Goal: Navigation & Orientation: Find specific page/section

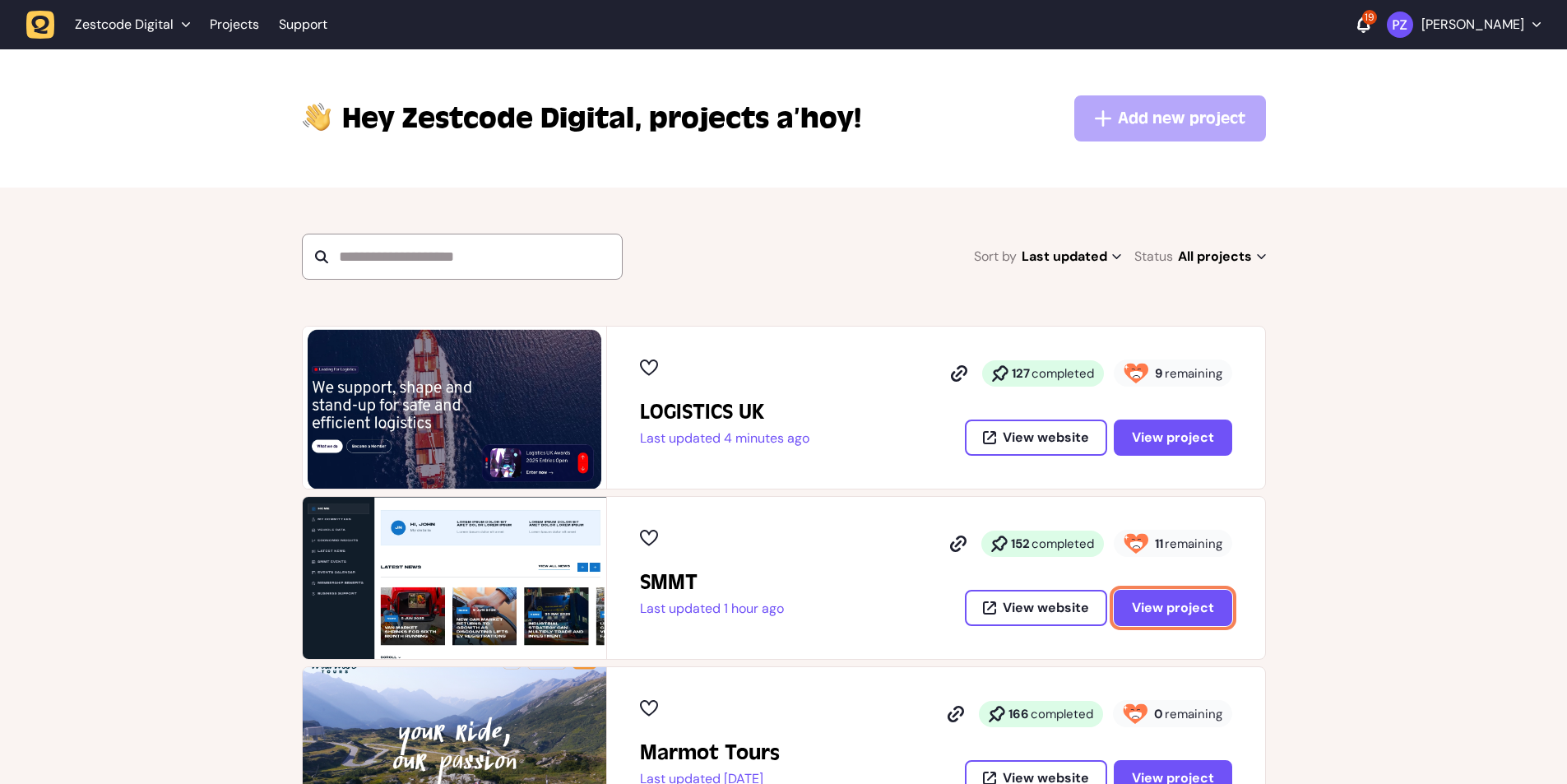
click at [1154, 622] on button "View project" at bounding box center [1173, 607] width 119 height 36
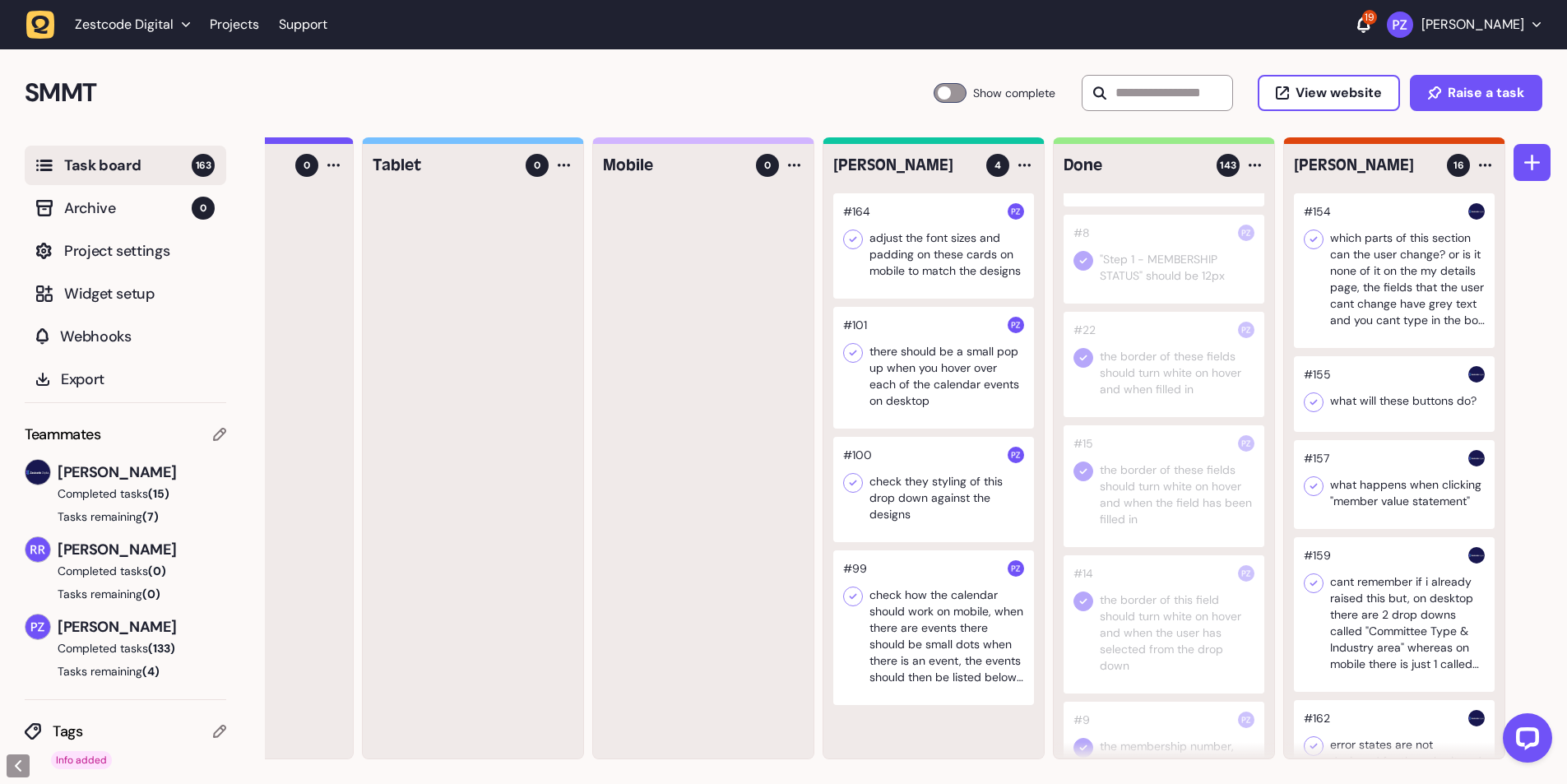
scroll to position [6743, 0]
click at [132, 672] on button "Tasks remaining (4)" at bounding box center [125, 671] width 201 height 17
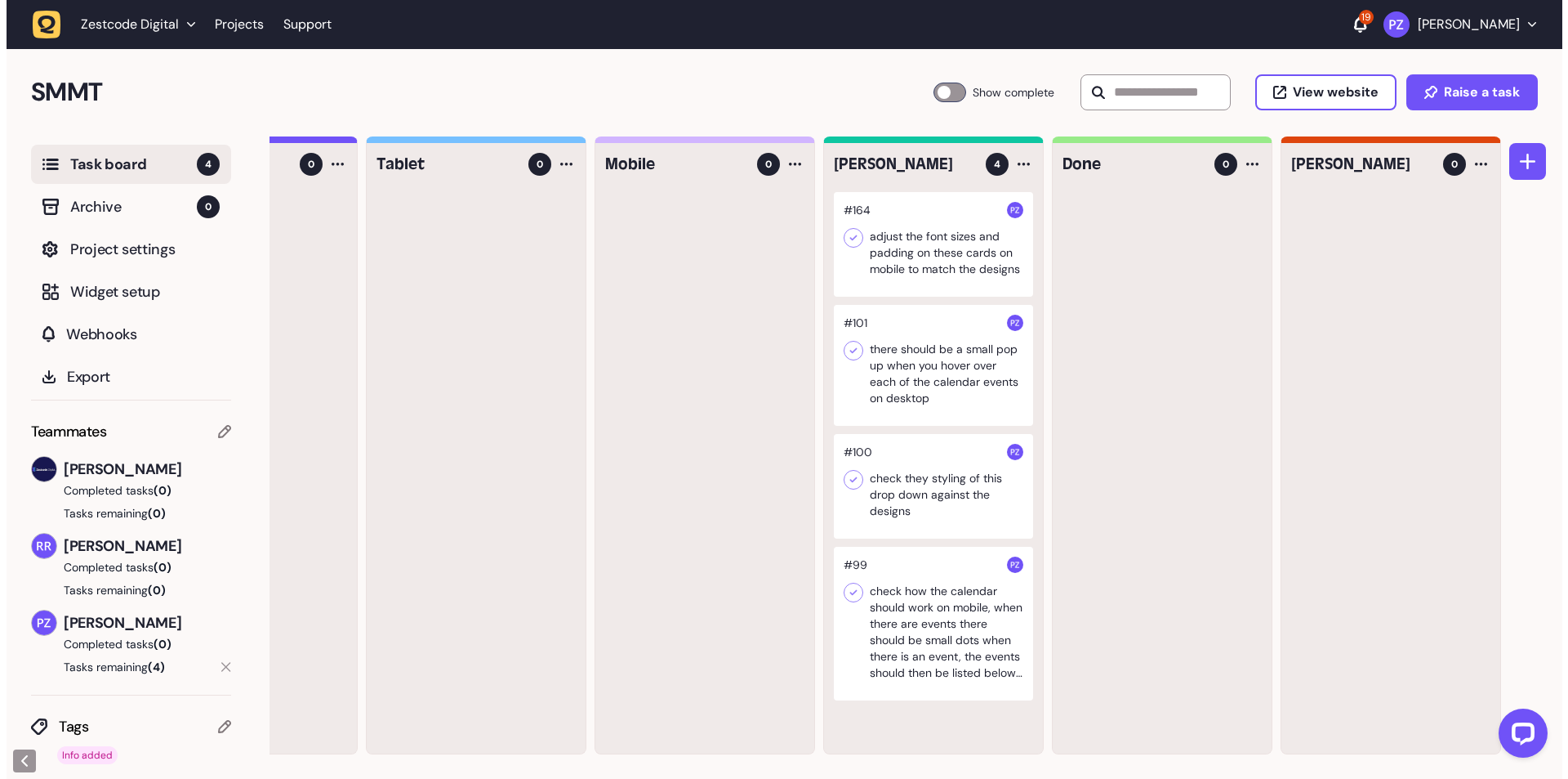
scroll to position [0, 0]
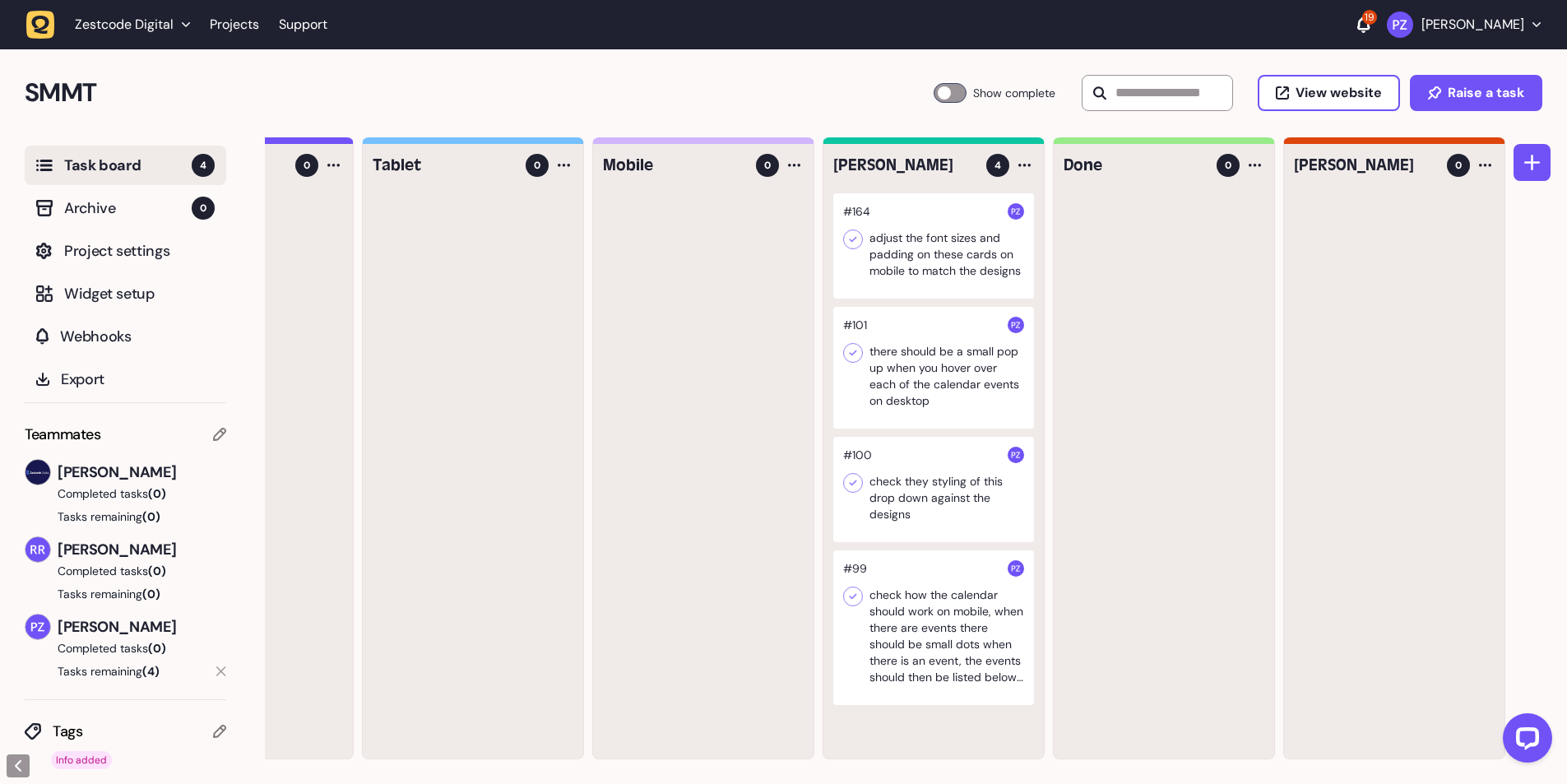
click at [133, 671] on button "Tasks remaining (4)" at bounding box center [120, 671] width 191 height 17
click at [981, 226] on div at bounding box center [934, 245] width 200 height 105
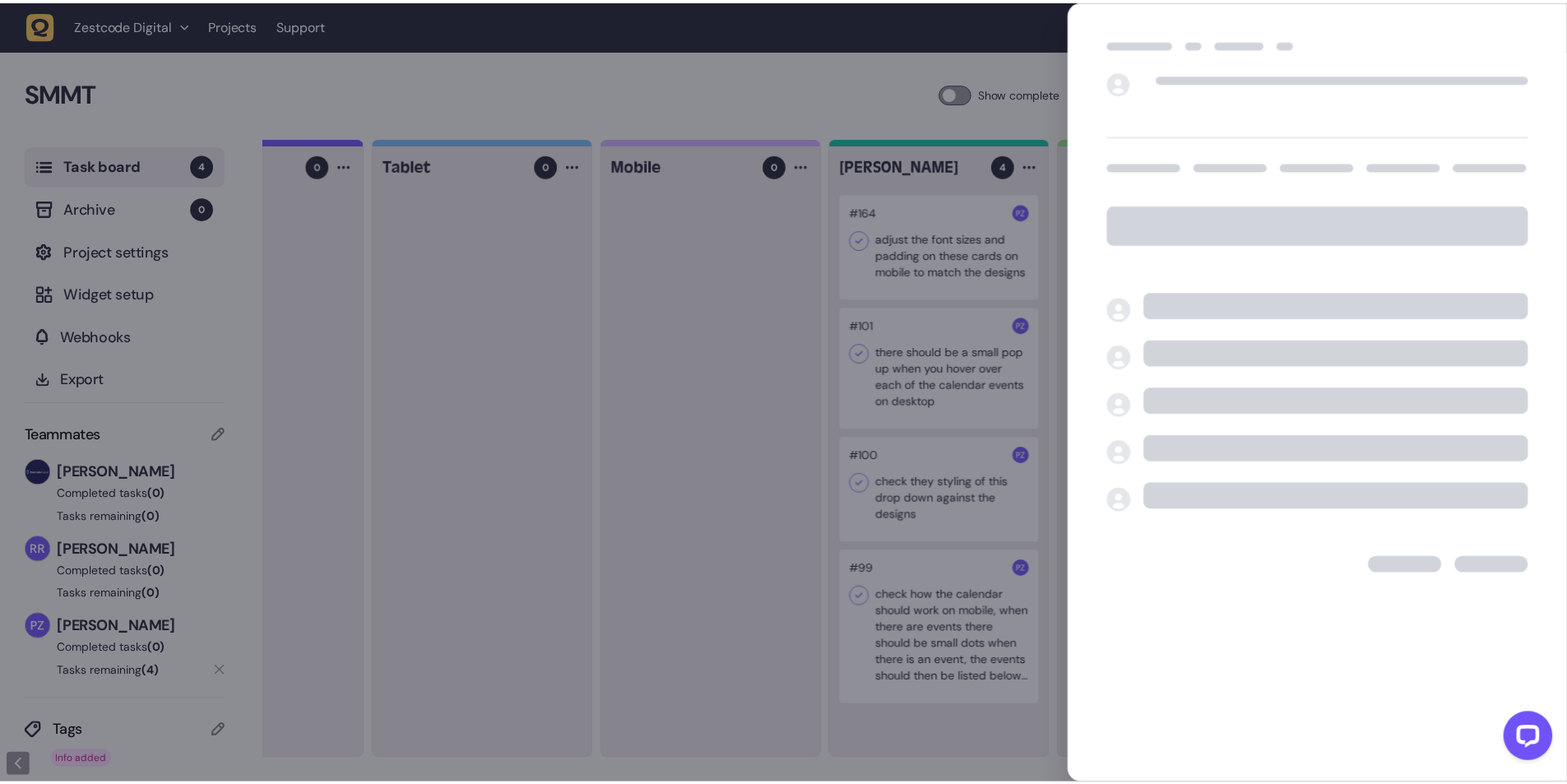
scroll to position [0, 121]
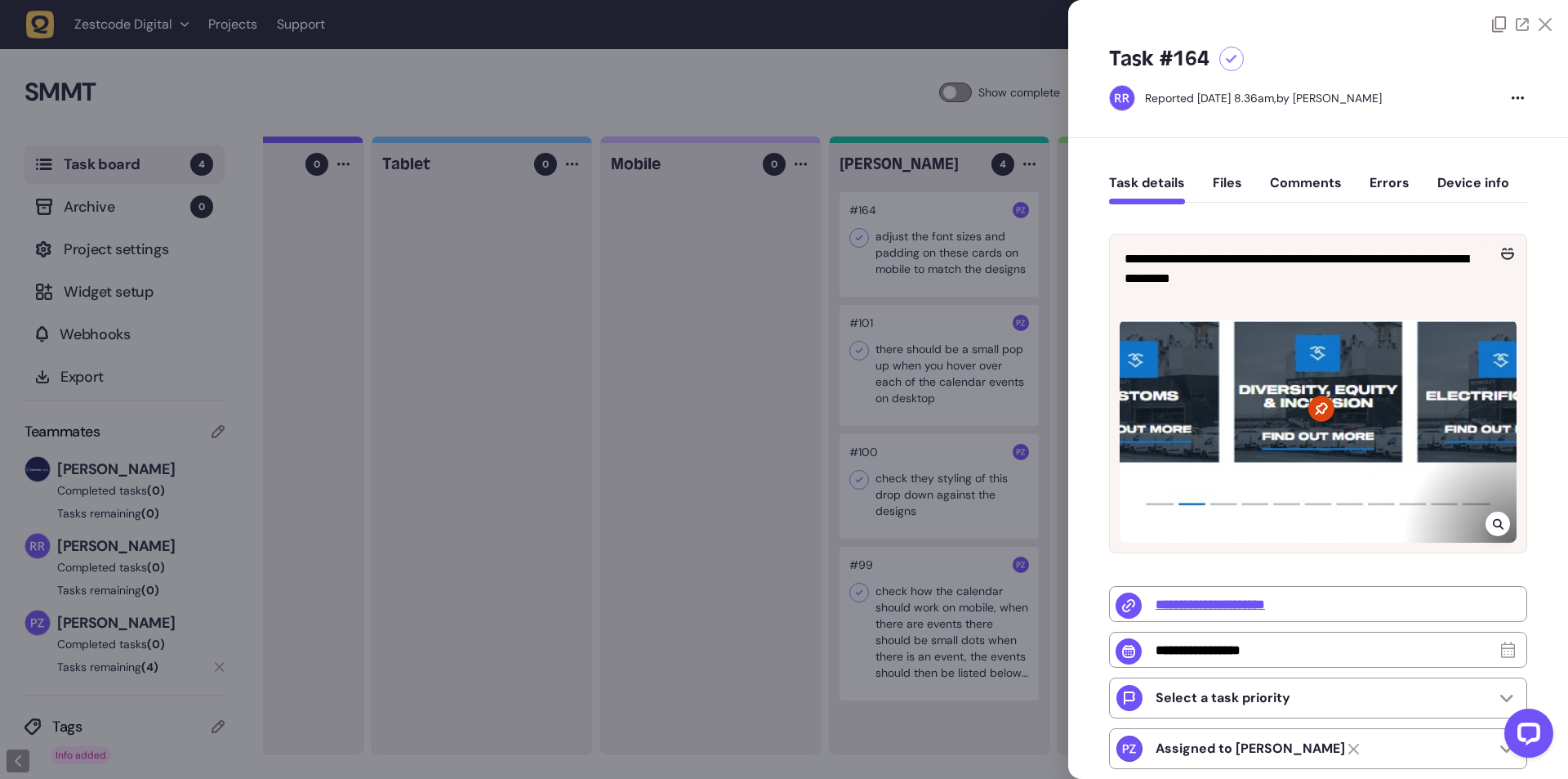
click at [666, 391] on div at bounding box center [784, 389] width 1568 height 779
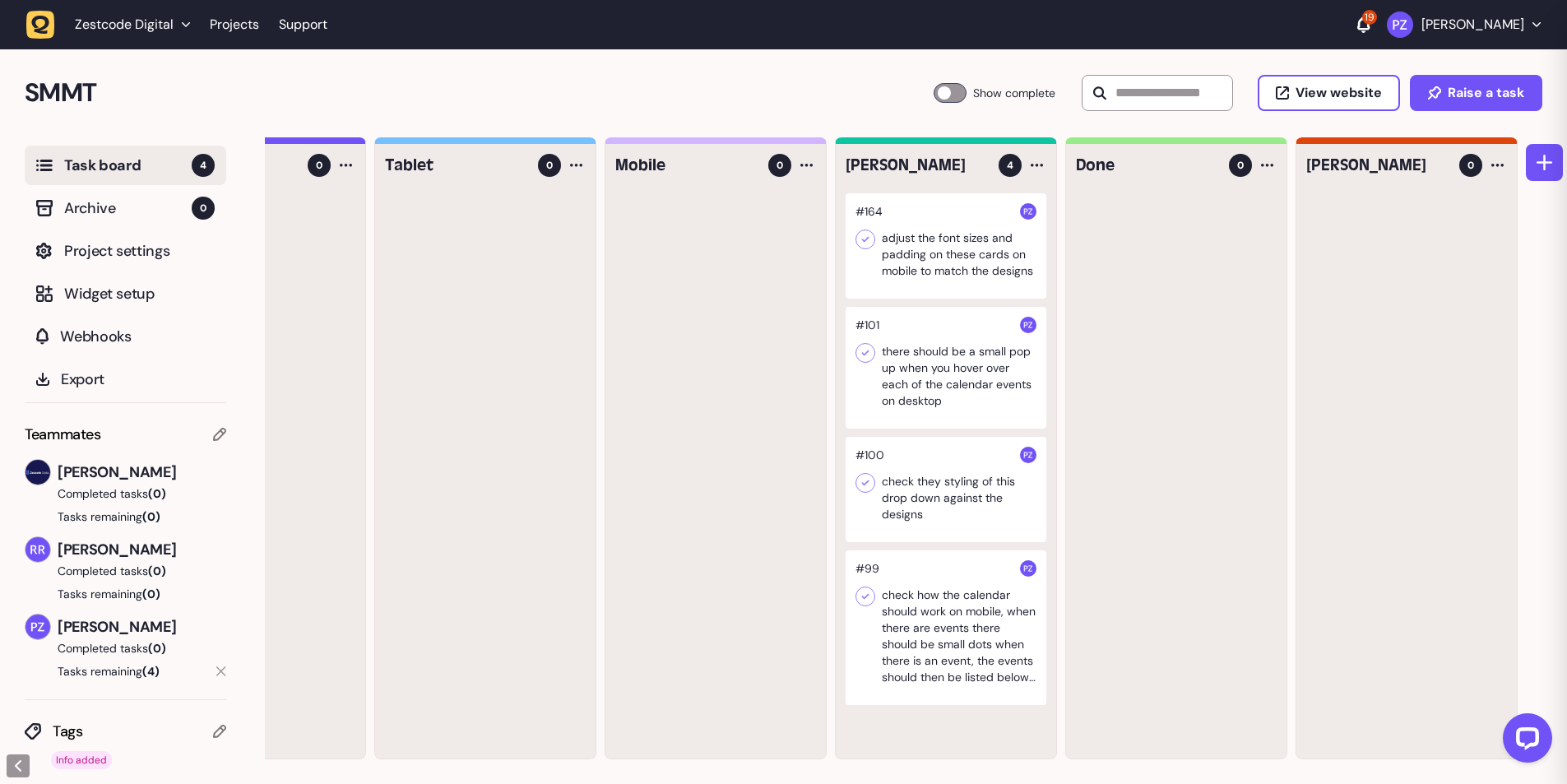
click at [926, 387] on div at bounding box center [946, 367] width 200 height 122
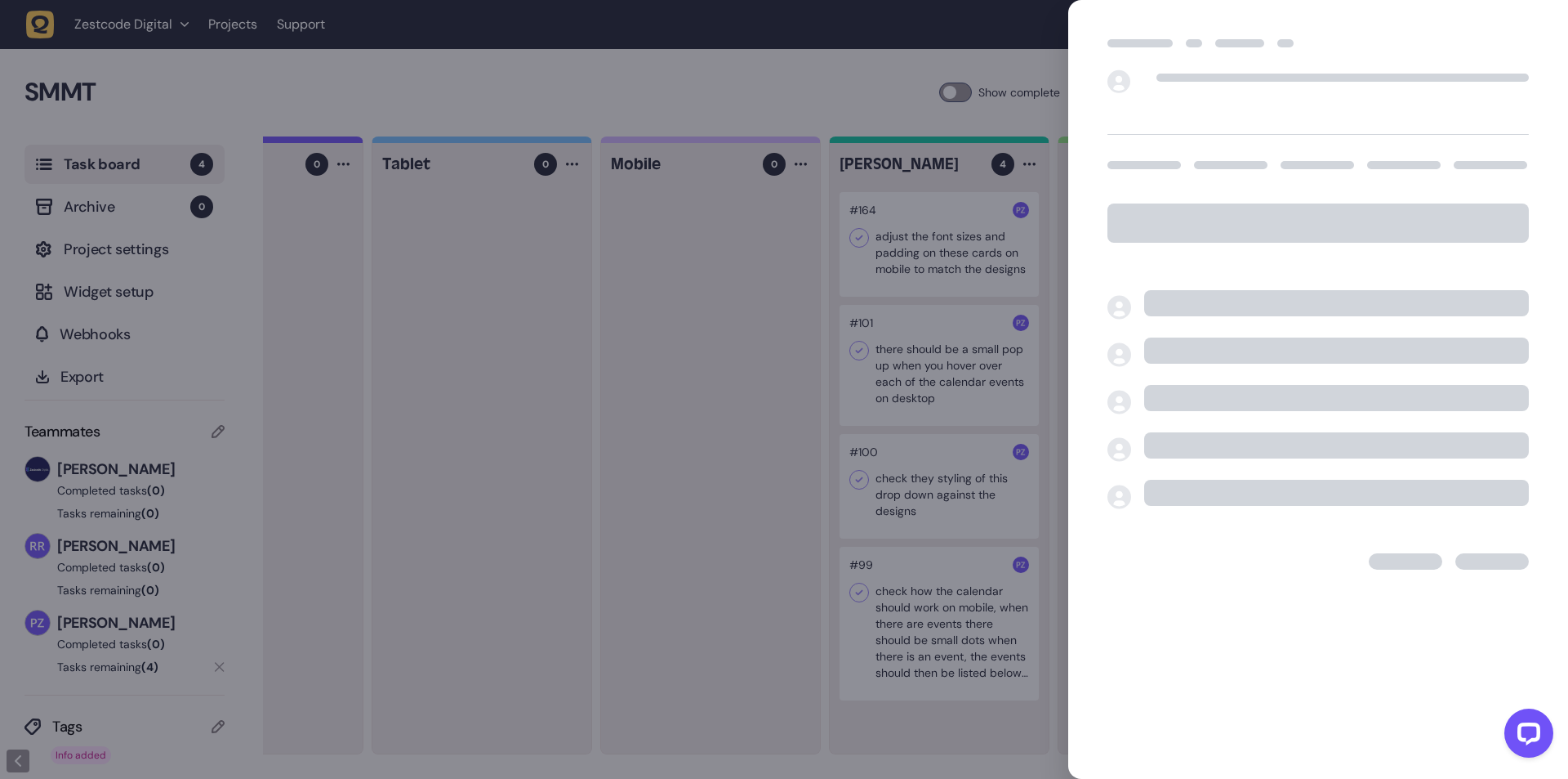
click at [704, 411] on div at bounding box center [784, 389] width 1568 height 779
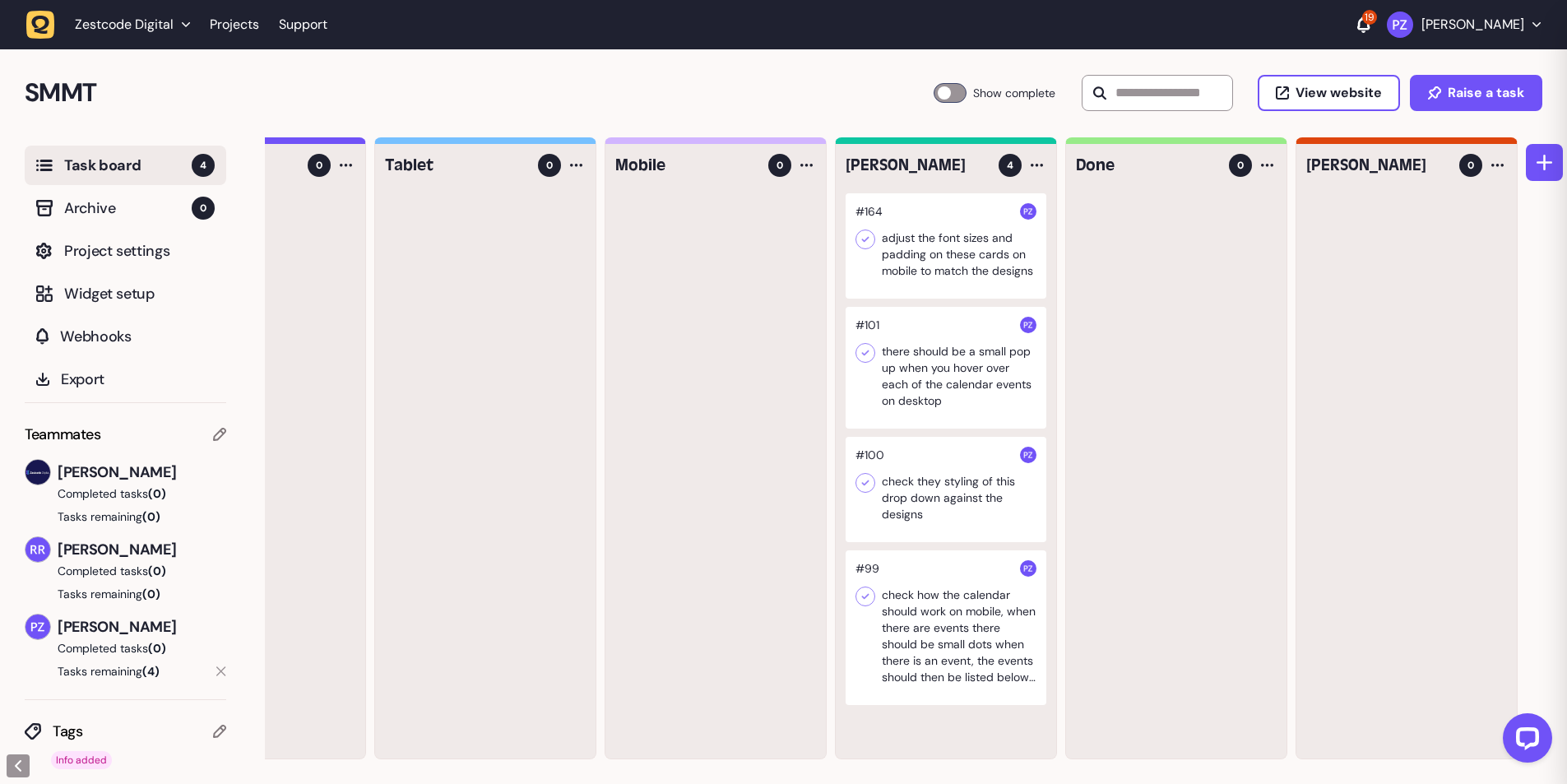
click at [904, 495] on div at bounding box center [946, 489] width 200 height 105
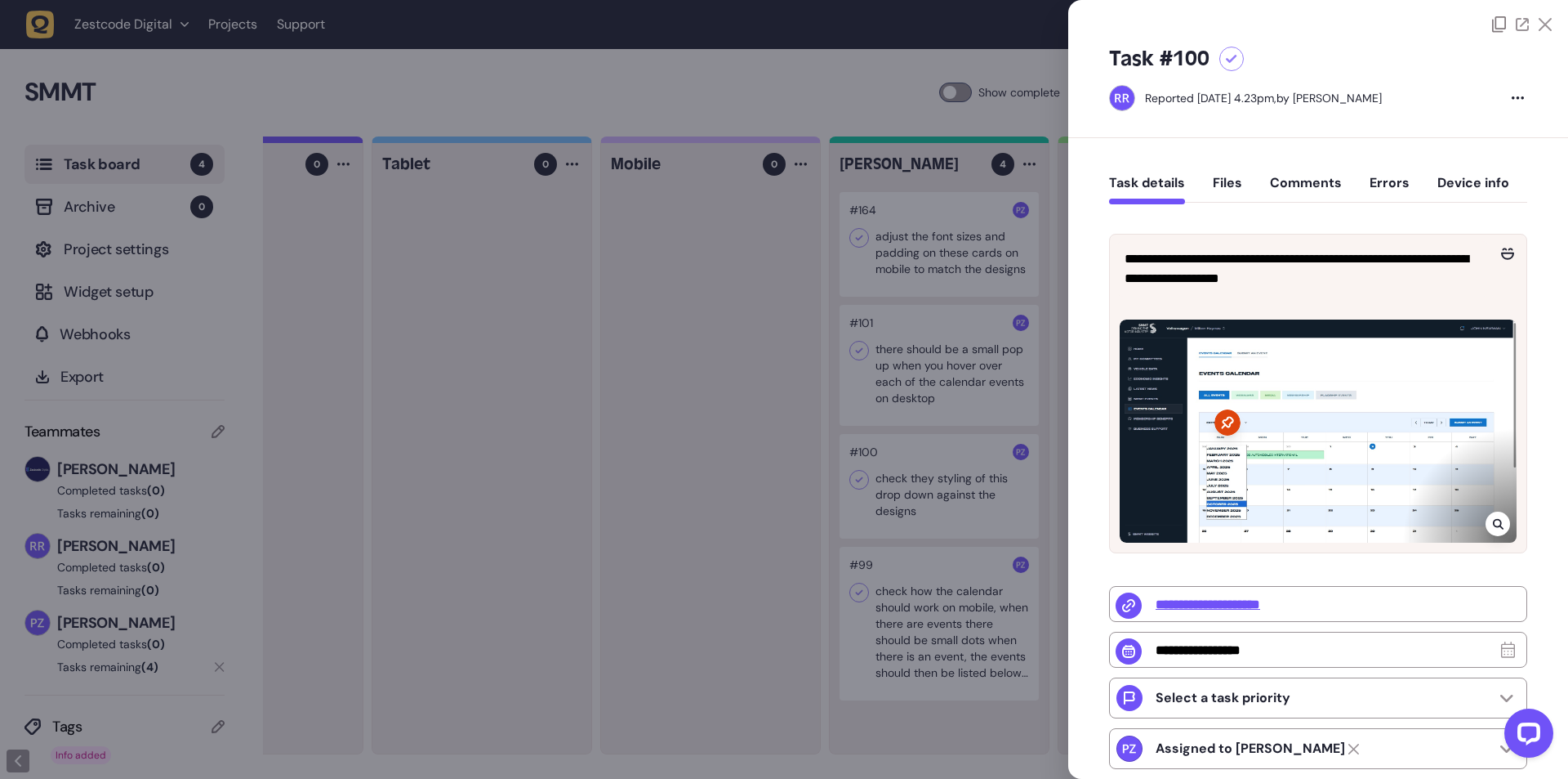
click at [765, 552] on div at bounding box center [784, 389] width 1568 height 779
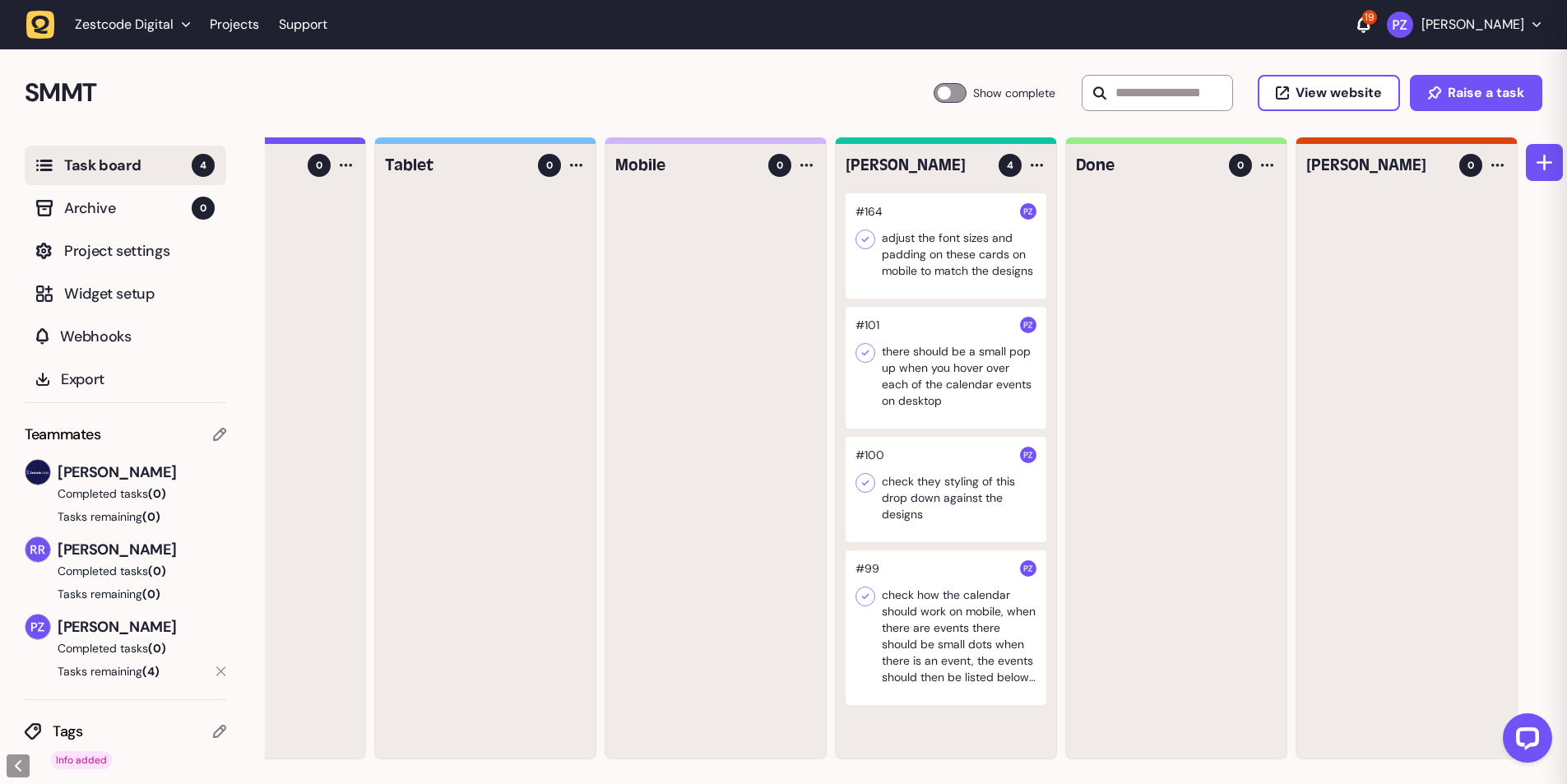
click at [917, 657] on div at bounding box center [946, 627] width 200 height 154
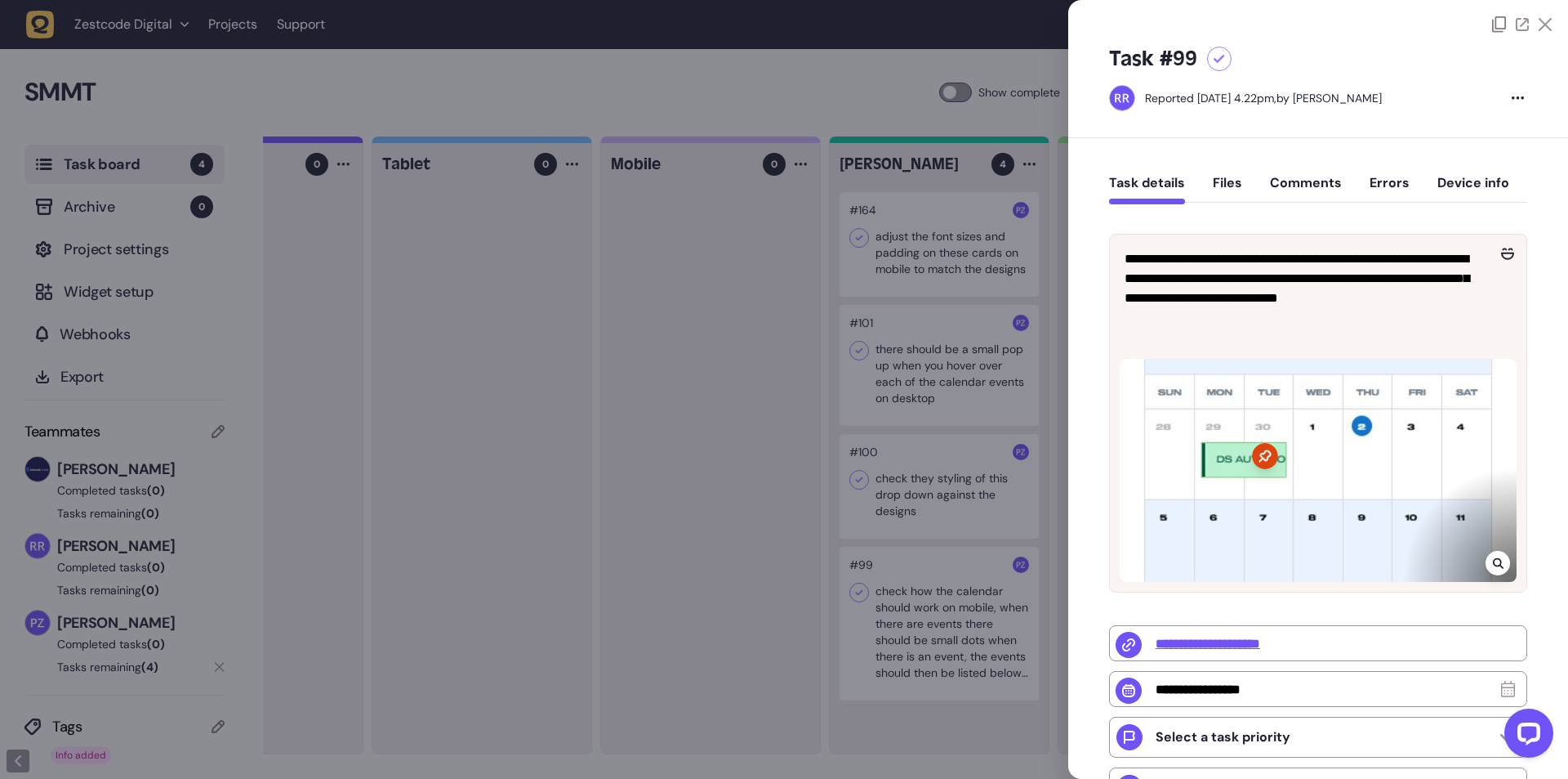
click at [748, 581] on div at bounding box center [784, 389] width 1568 height 779
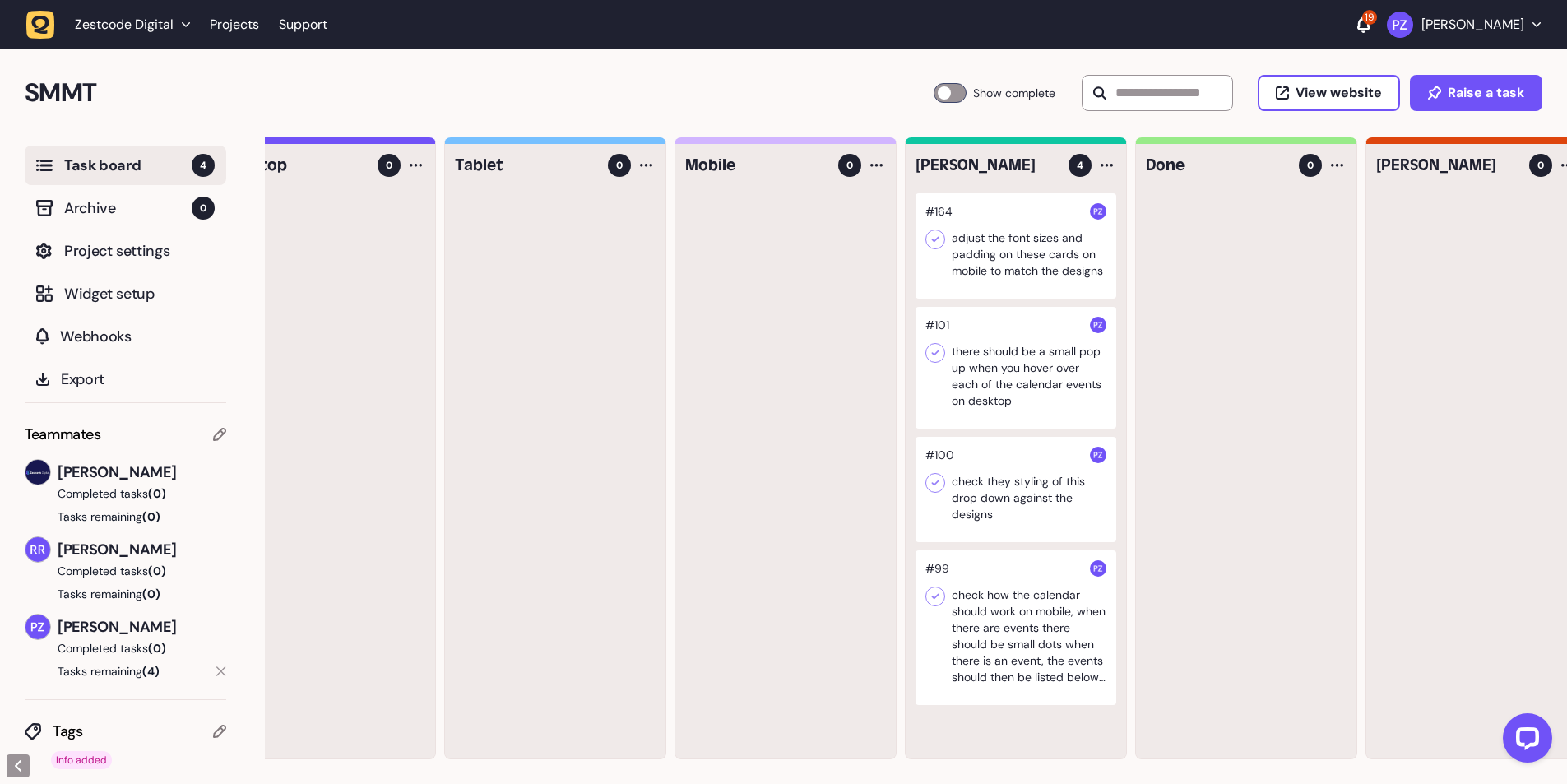
scroll to position [0, 48]
click at [235, 32] on link "Projects" at bounding box center [234, 24] width 49 height 29
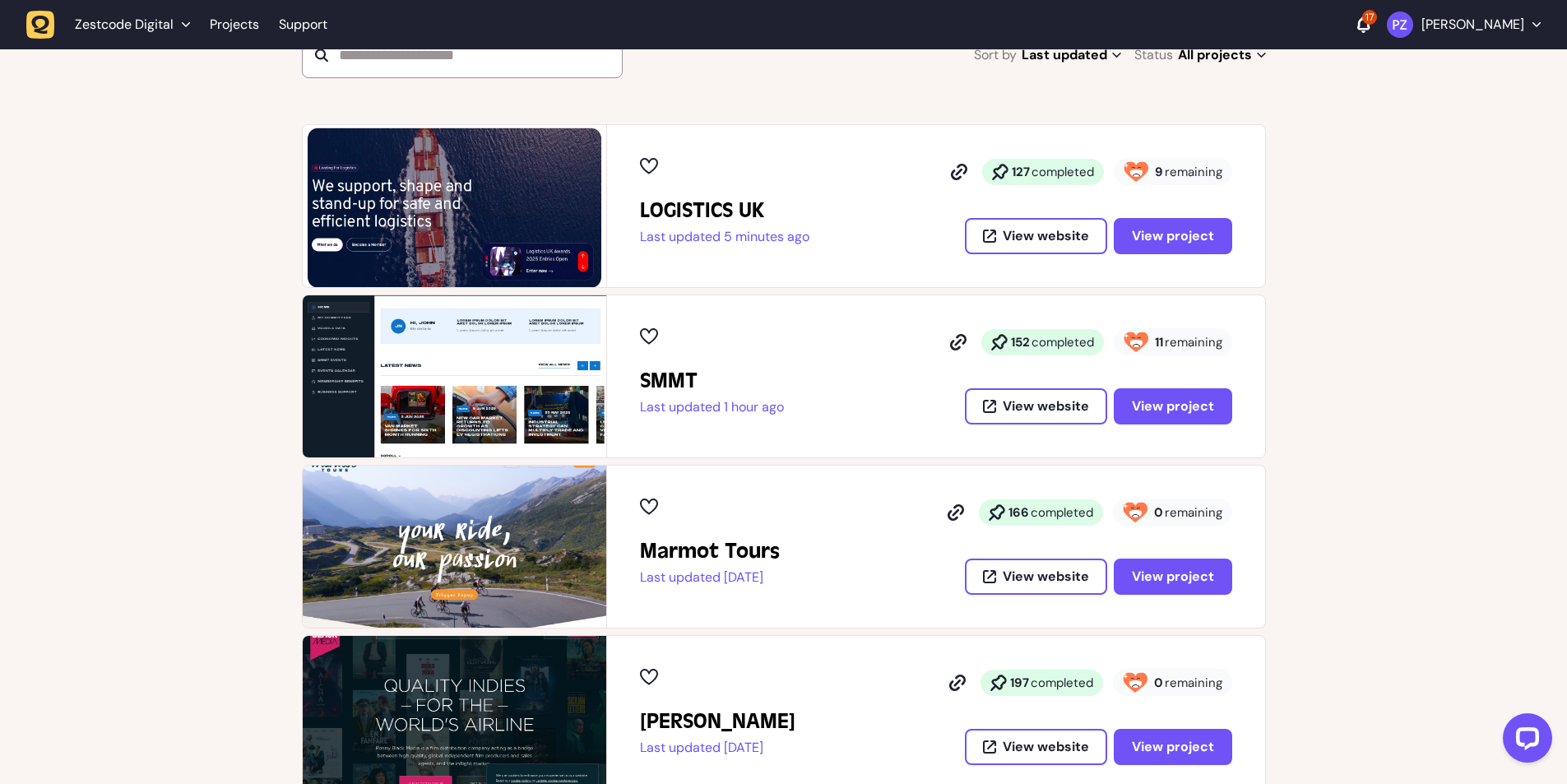
scroll to position [164, 0]
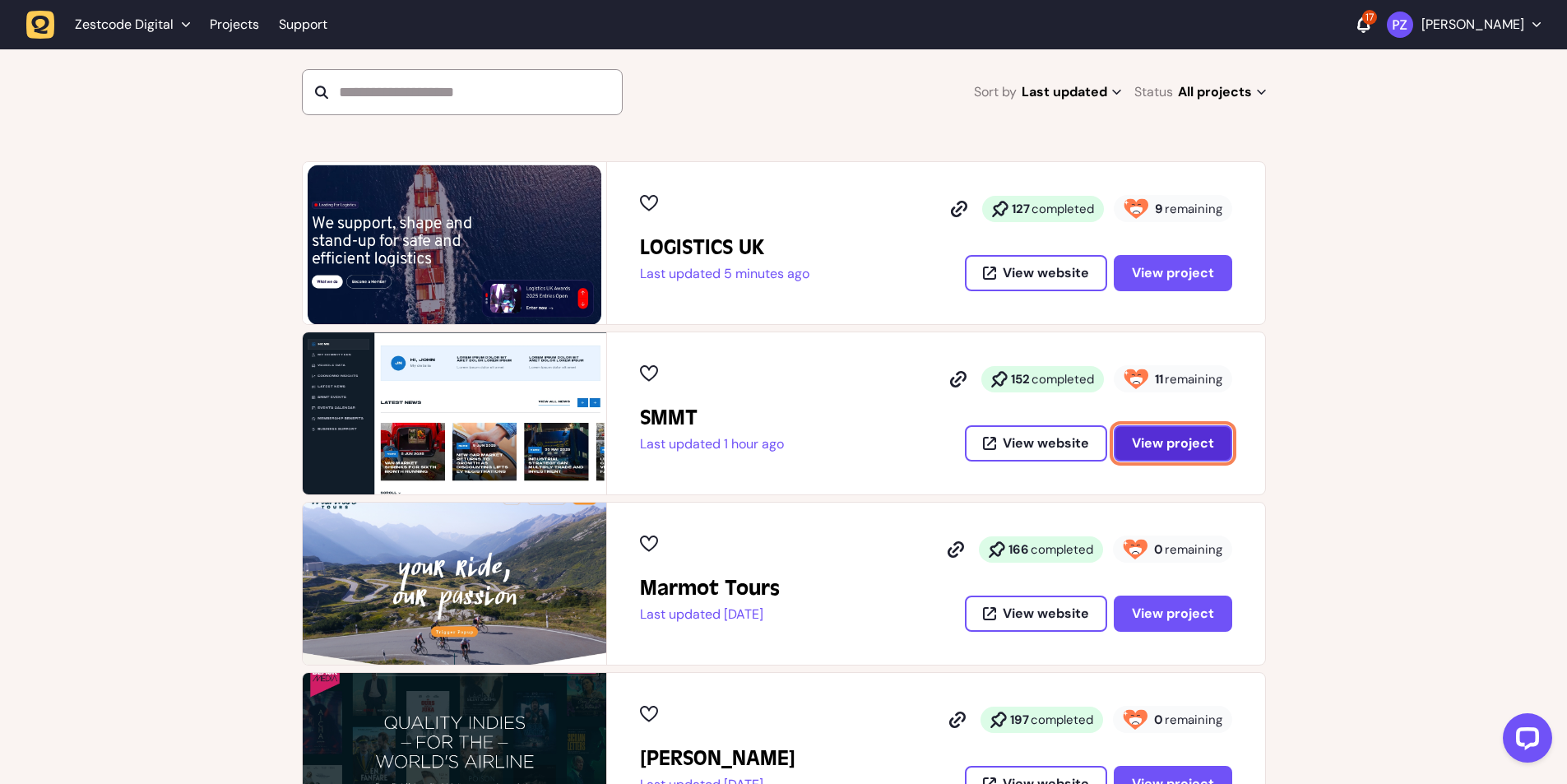
click at [1147, 433] on button "View project" at bounding box center [1173, 443] width 119 height 36
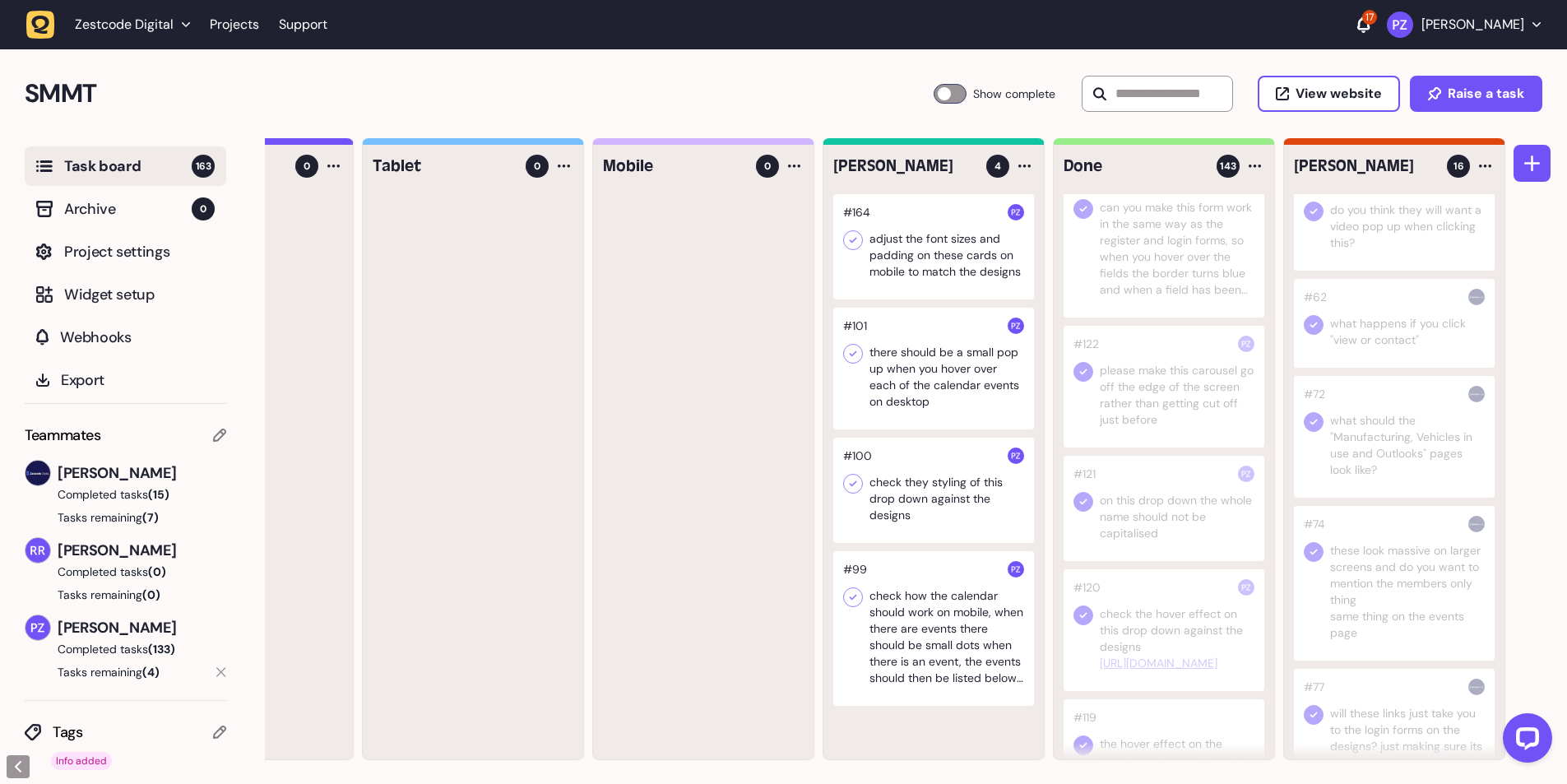
scroll to position [1535, 0]
click at [250, 24] on link "Projects" at bounding box center [234, 24] width 49 height 29
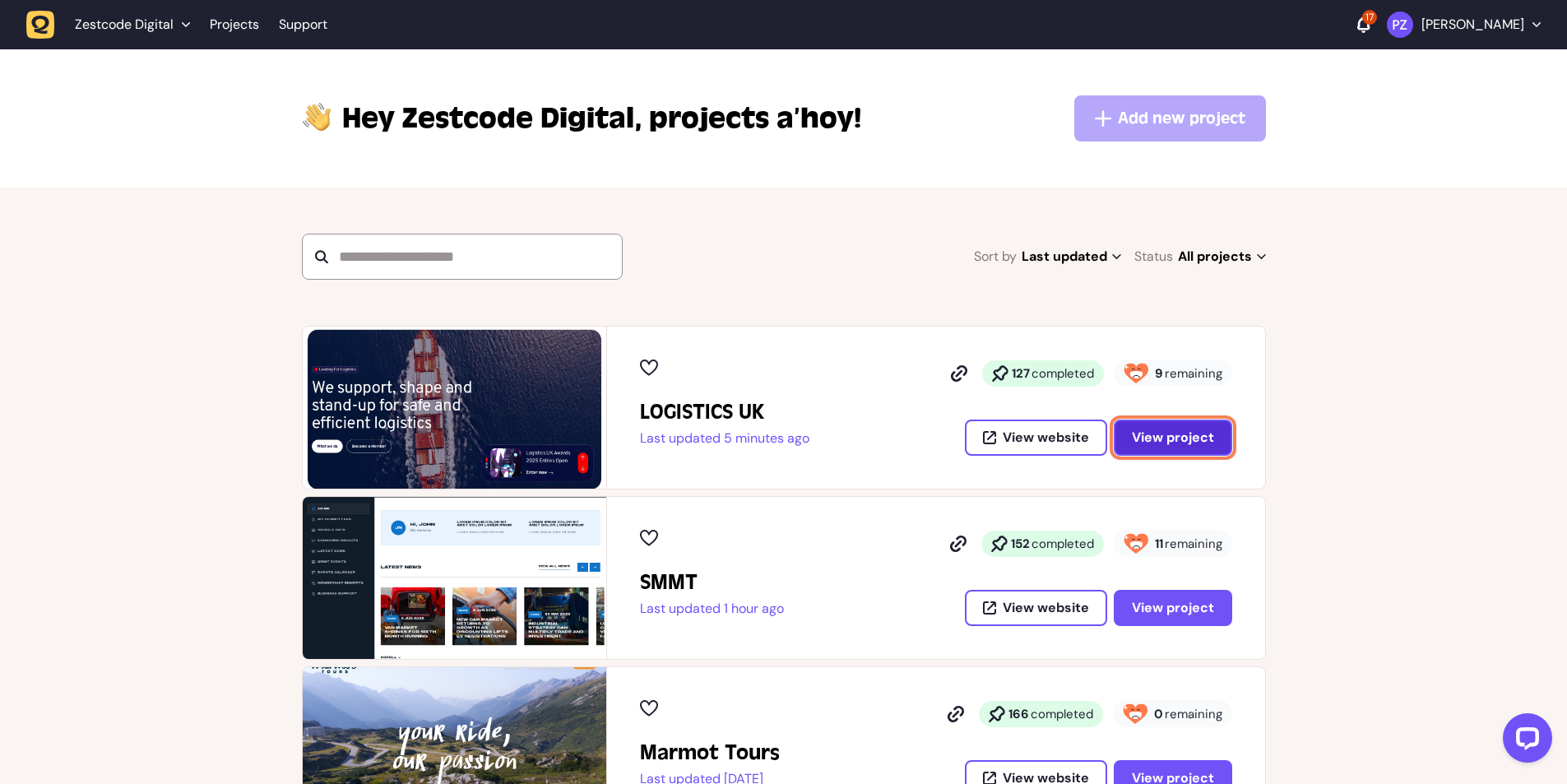
click at [1127, 436] on button "View project" at bounding box center [1173, 437] width 119 height 36
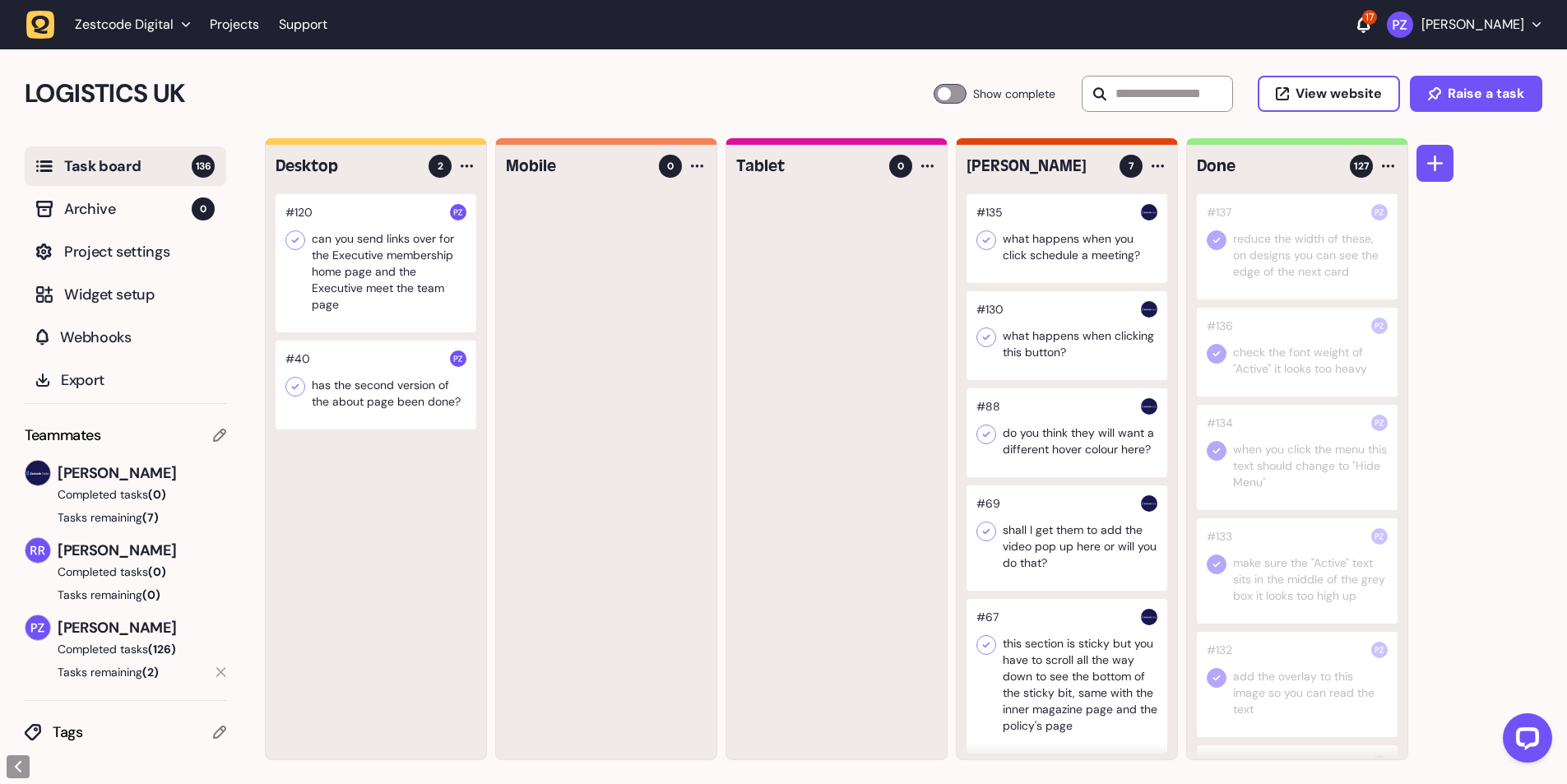
scroll to position [1, 0]
click at [228, 28] on link "Projects" at bounding box center [234, 24] width 49 height 29
